Goal: Use online tool/utility: Utilize a website feature to perform a specific function

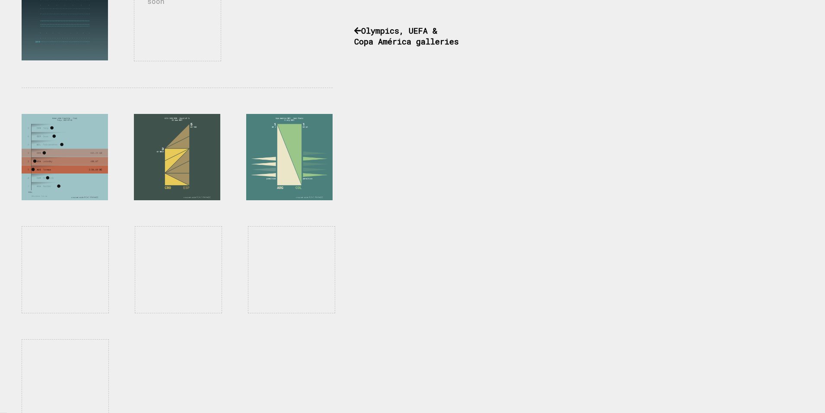
scroll to position [674, 0]
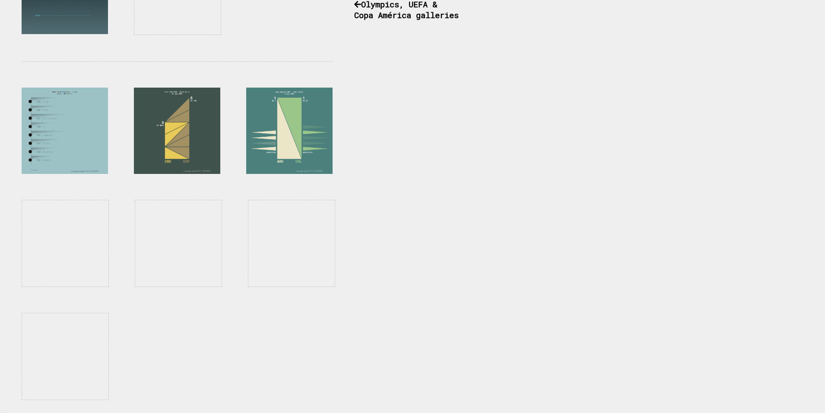
click at [52, 151] on div at bounding box center [65, 131] width 86 height 86
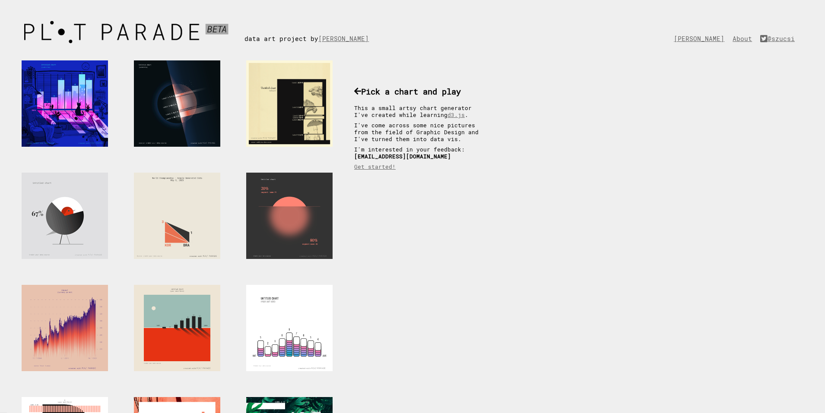
click at [81, 192] on div at bounding box center [65, 216] width 86 height 86
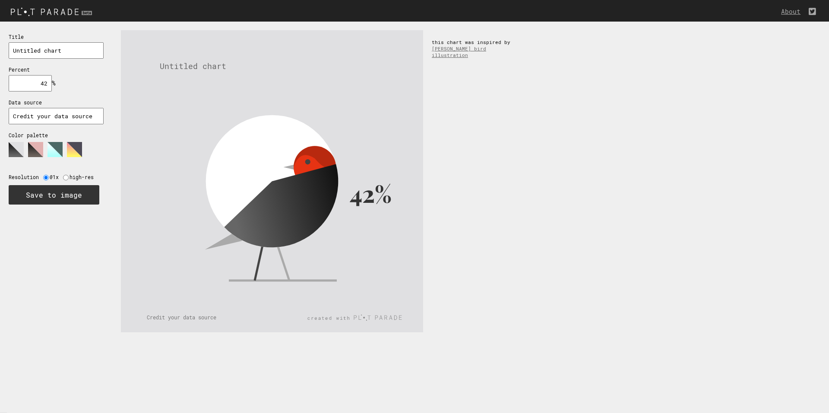
drag, startPoint x: 38, startPoint y: 84, endPoint x: 46, endPoint y: 85, distance: 8.2
click at [46, 85] on input "42" at bounding box center [30, 83] width 43 height 16
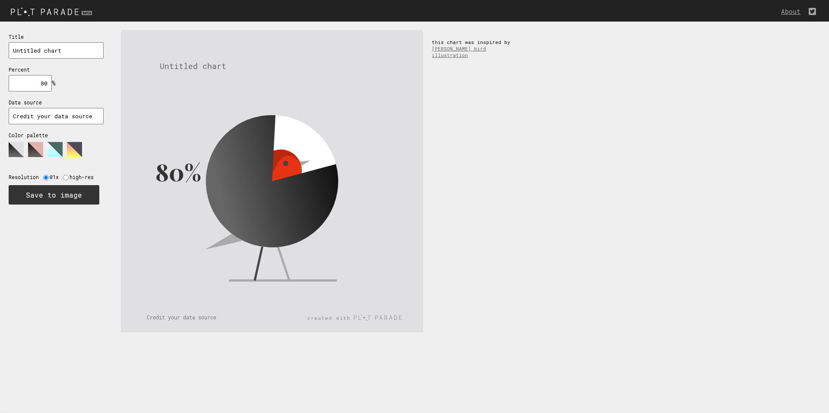
drag, startPoint x: 29, startPoint y: 84, endPoint x: 50, endPoint y: 85, distance: 20.8
click at [50, 85] on input "80" at bounding box center [30, 83] width 43 height 16
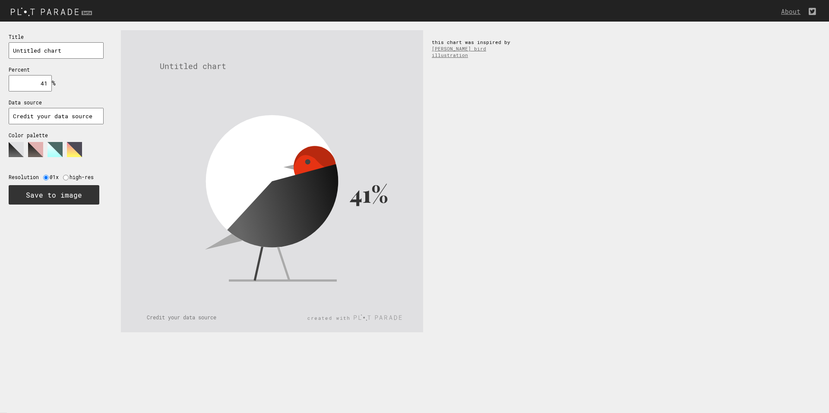
type input "41"
click at [32, 149] on polygon at bounding box center [35, 149] width 15 height 15
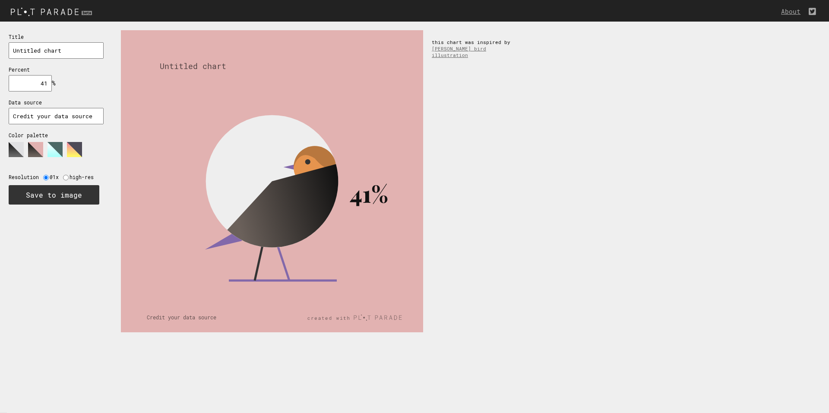
click at [52, 147] on polygon at bounding box center [54, 149] width 15 height 15
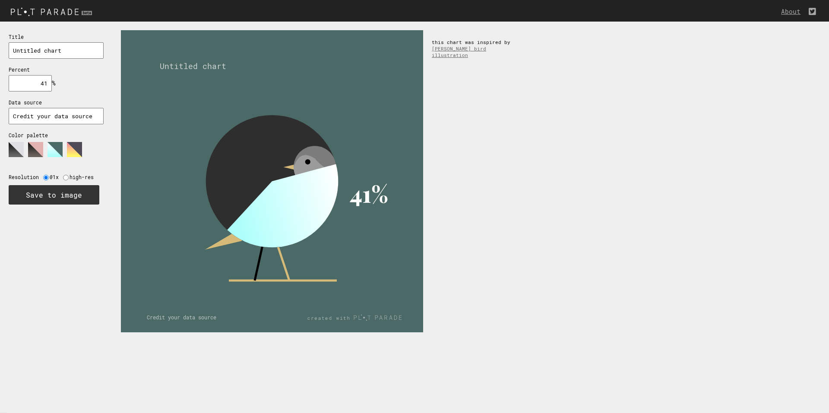
click at [73, 149] on polygon at bounding box center [74, 149] width 15 height 15
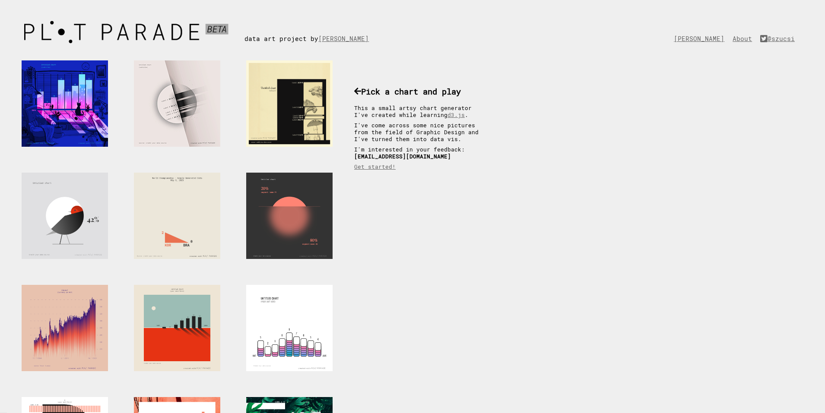
click at [196, 101] on div at bounding box center [177, 103] width 86 height 86
